Goal: Information Seeking & Learning: Learn about a topic

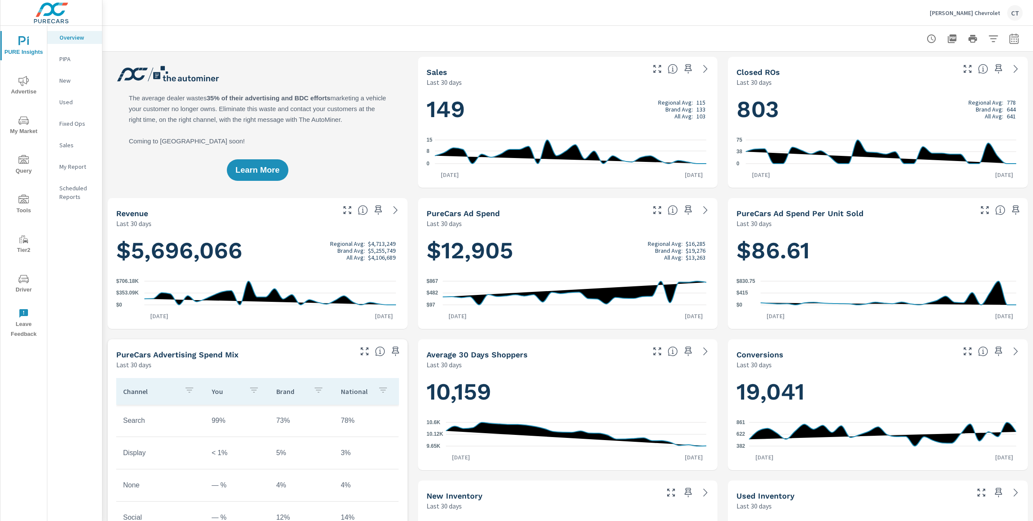
scroll to position [0, 0]
click at [70, 76] on p "New" at bounding box center [77, 80] width 36 height 9
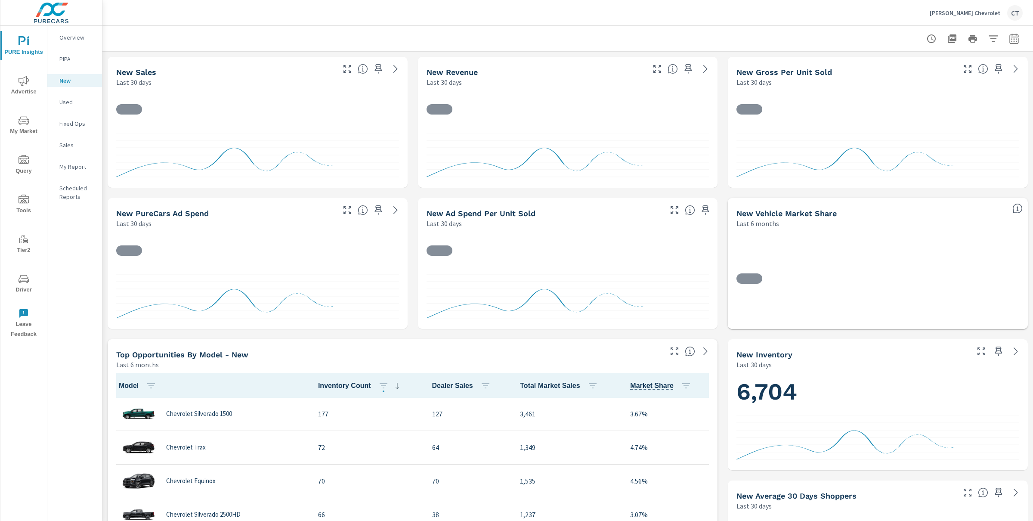
scroll to position [0, 0]
click at [299, 21] on div "[PERSON_NAME] Chevrolet CT" at bounding box center [568, 12] width 910 height 25
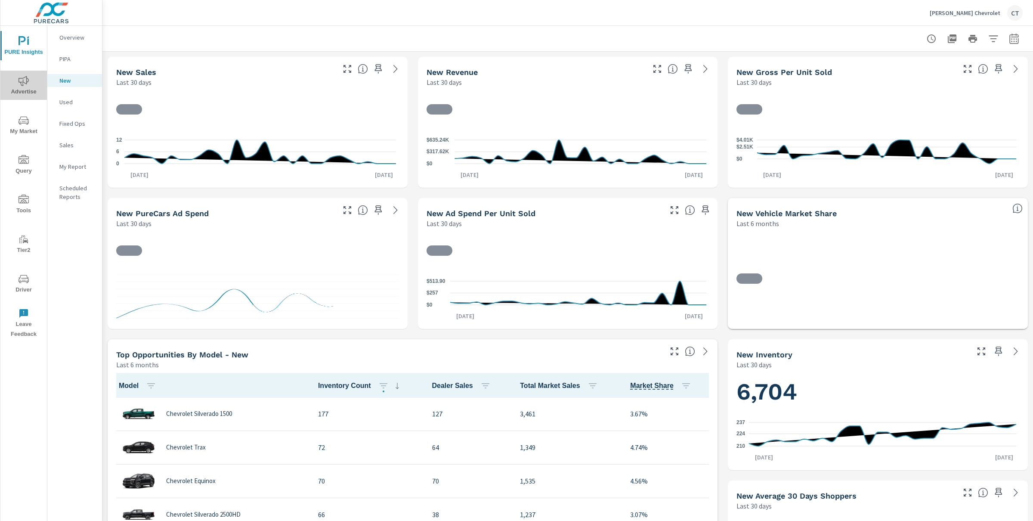
click at [14, 88] on span "Advertise" at bounding box center [23, 86] width 41 height 21
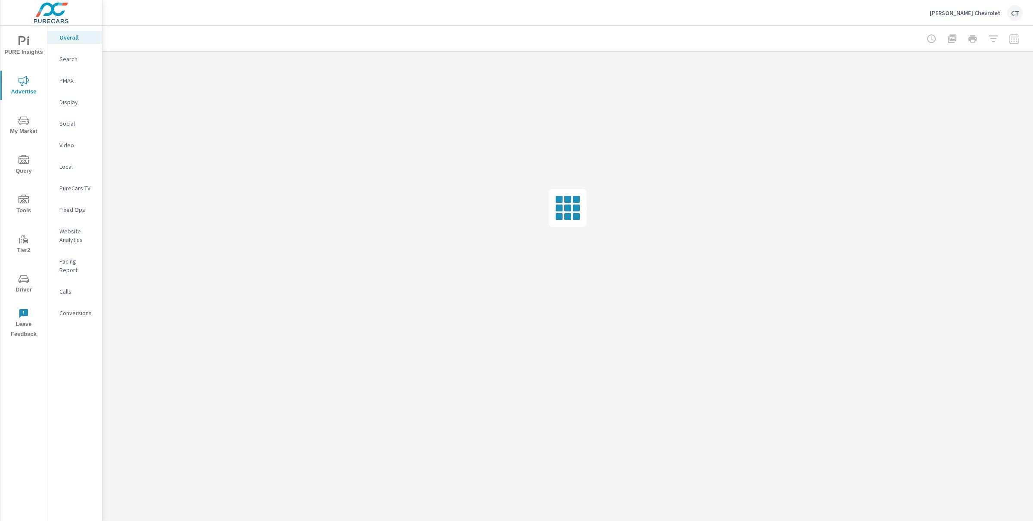
click at [62, 58] on p "Search" at bounding box center [77, 59] width 36 height 9
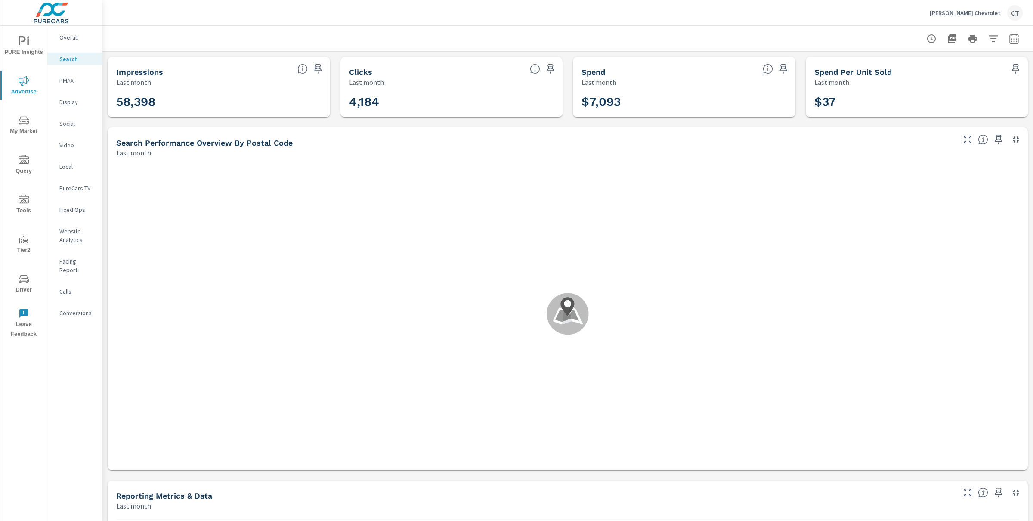
scroll to position [32, 0]
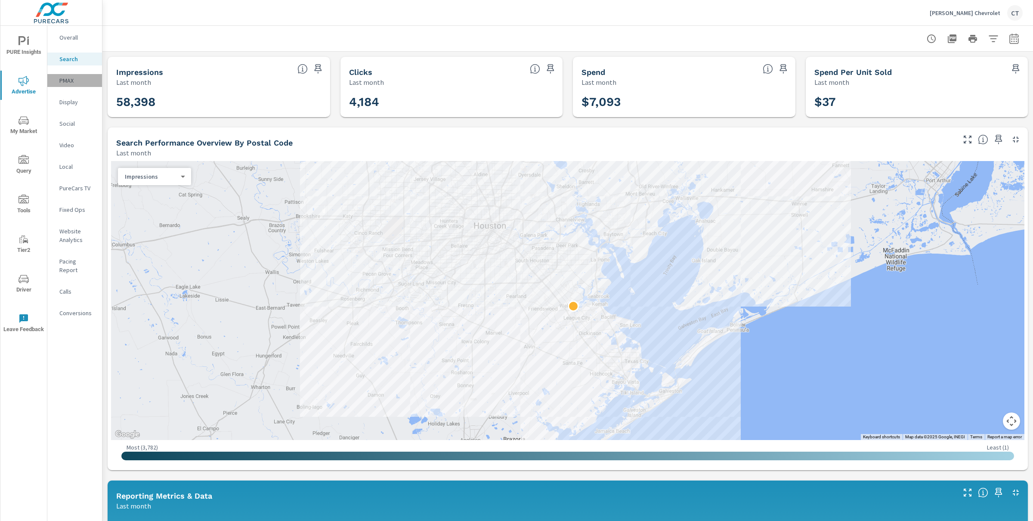
click at [67, 81] on p "PMAX" at bounding box center [77, 80] width 36 height 9
